Goal: Task Accomplishment & Management: Use online tool/utility

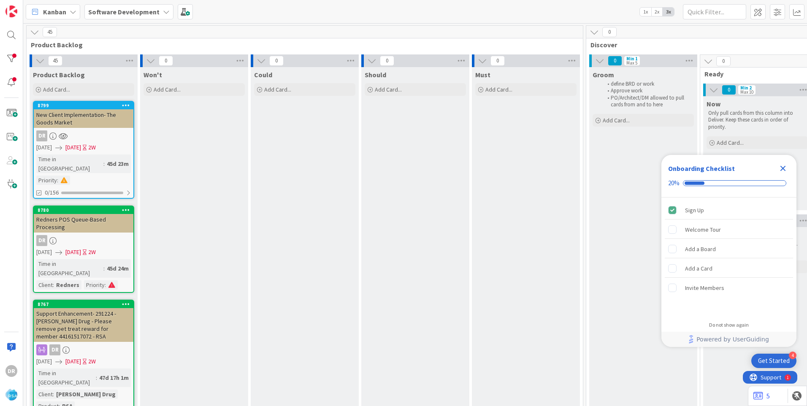
click at [787, 170] on icon "Close Checklist" at bounding box center [783, 168] width 10 height 10
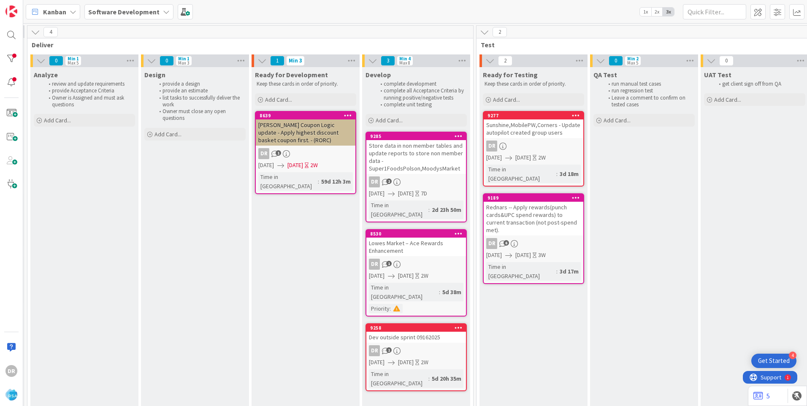
scroll to position [0, 908]
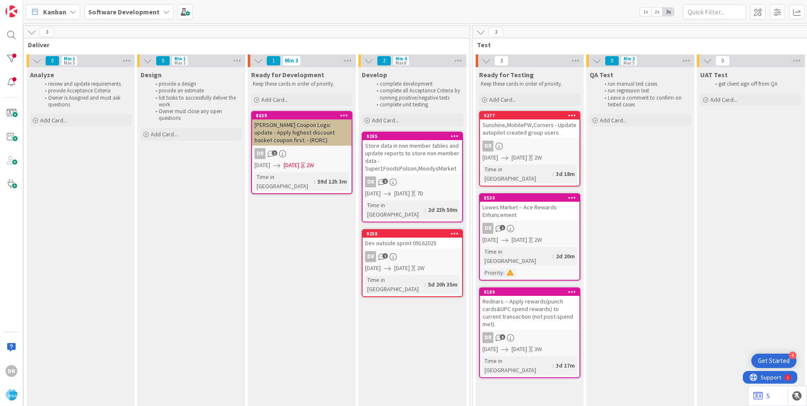
click at [401, 238] on div "Dev outside sprint 09162025" at bounding box center [412, 243] width 100 height 11
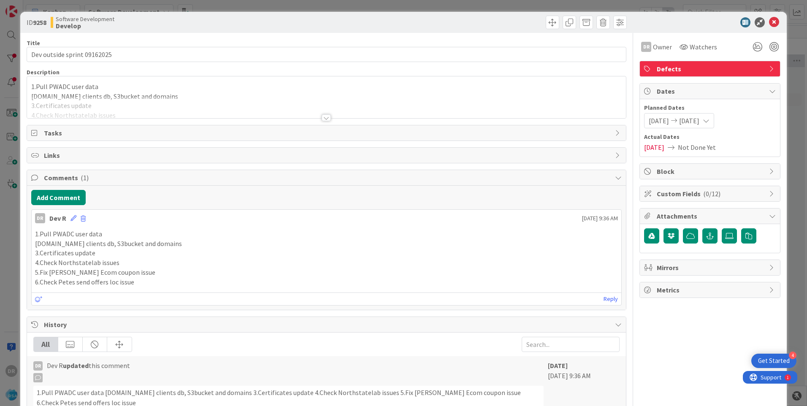
click at [97, 94] on p "[DOMAIN_NAME] clients db, S3bucket and domains" at bounding box center [326, 97] width 590 height 10
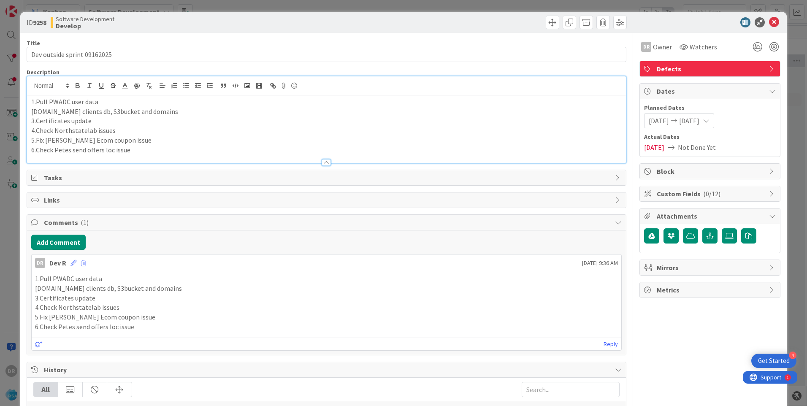
click at [139, 150] on p "6.Check Petes send offers loc issue" at bounding box center [326, 150] width 590 height 10
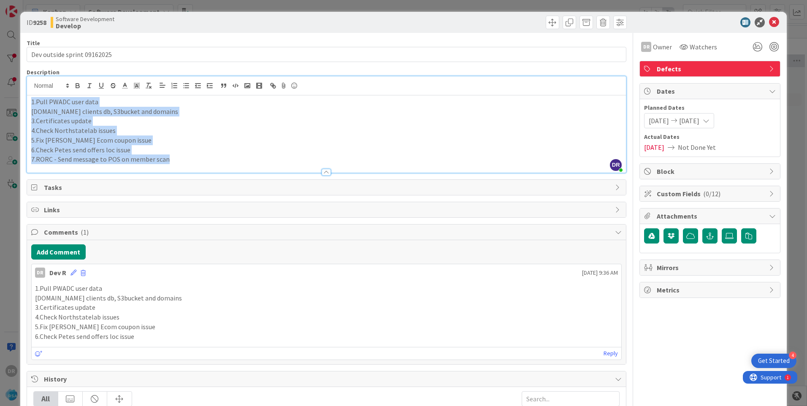
copy div "1.Pull PWADC user data [DOMAIN_NAME] clients db, S3bucket and domains 3.Certifi…"
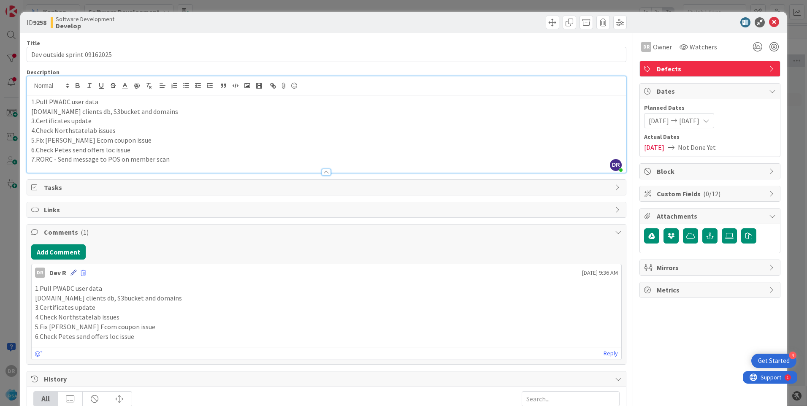
click at [73, 270] on icon at bounding box center [73, 273] width 6 height 6
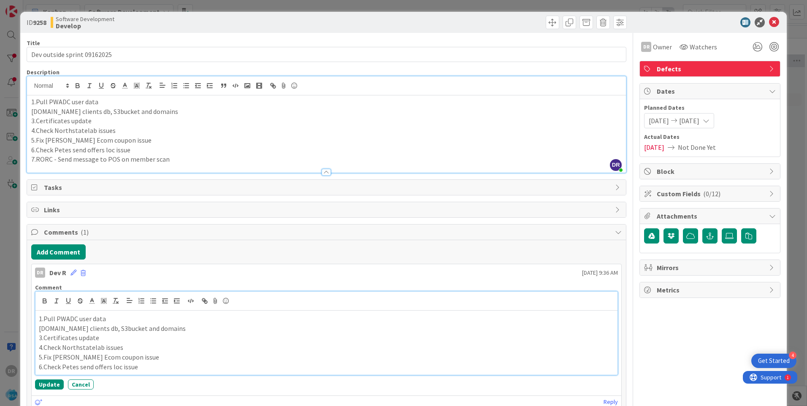
click at [138, 341] on p "3.Certificates update" at bounding box center [326, 338] width 575 height 10
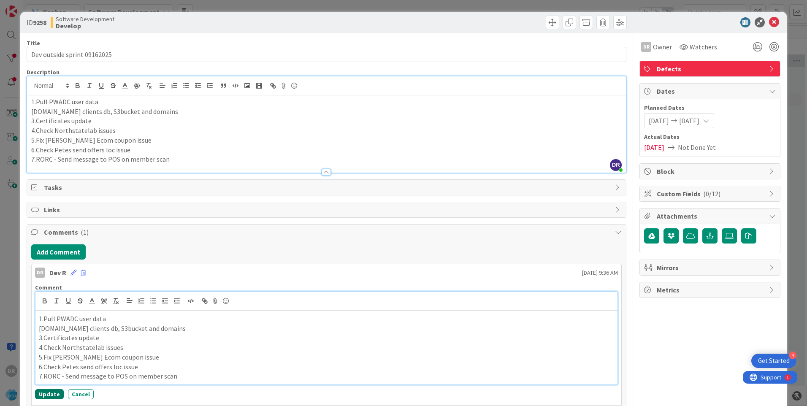
click at [50, 393] on button "Update" at bounding box center [49, 394] width 29 height 10
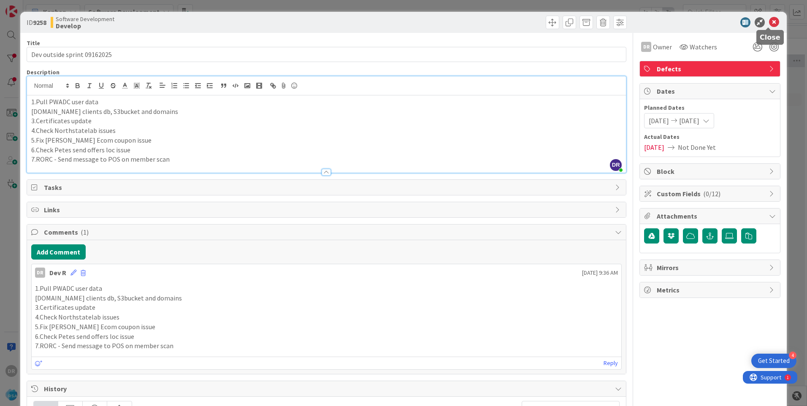
click at [770, 21] on icon at bounding box center [774, 22] width 10 height 10
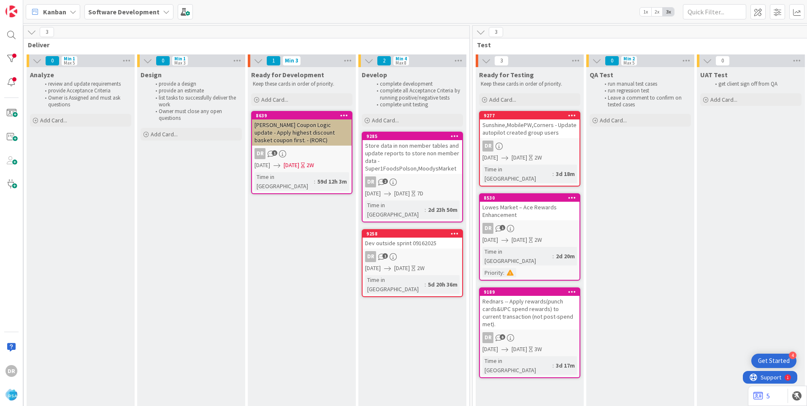
click at [414, 146] on div "Store data in non member tables and update reports to store non member data - S…" at bounding box center [412, 157] width 100 height 34
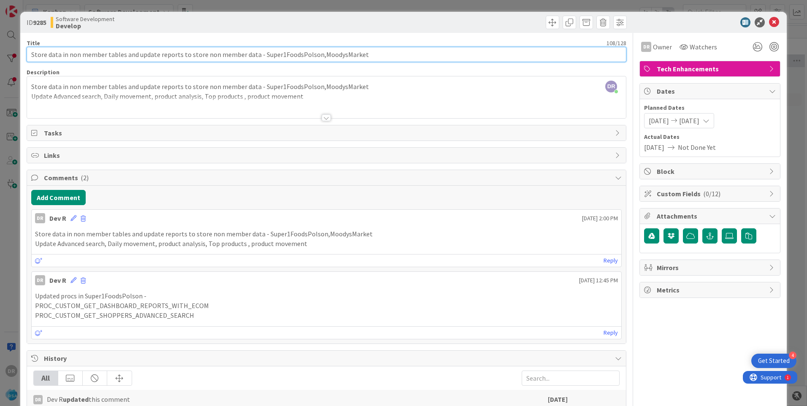
drag, startPoint x: 259, startPoint y: 54, endPoint x: 371, endPoint y: 59, distance: 112.3
click at [371, 59] on input "Store data in non member tables and update reports to store non member data - S…" at bounding box center [327, 54] width 600 height 15
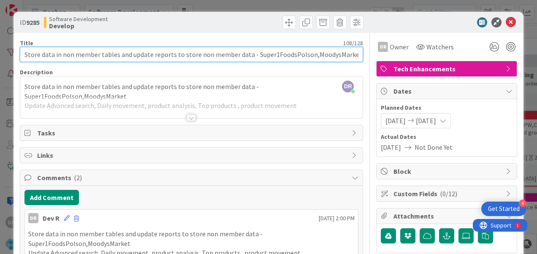
scroll to position [0, 908]
